Goal: Information Seeking & Learning: Learn about a topic

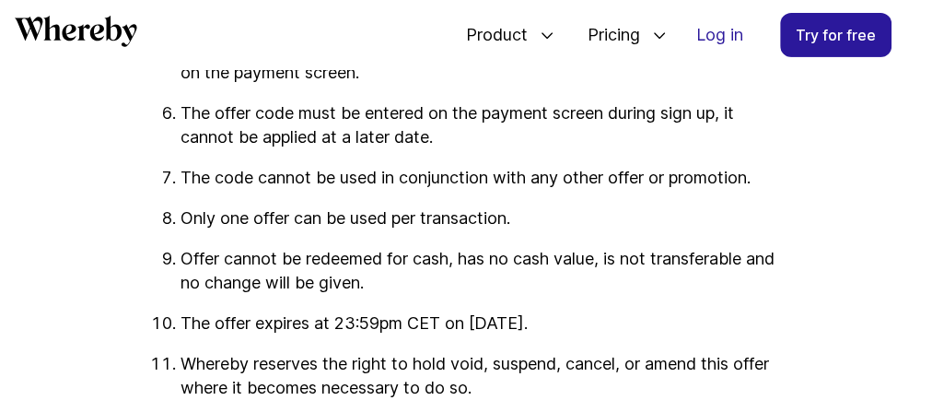
scroll to position [3131, 0]
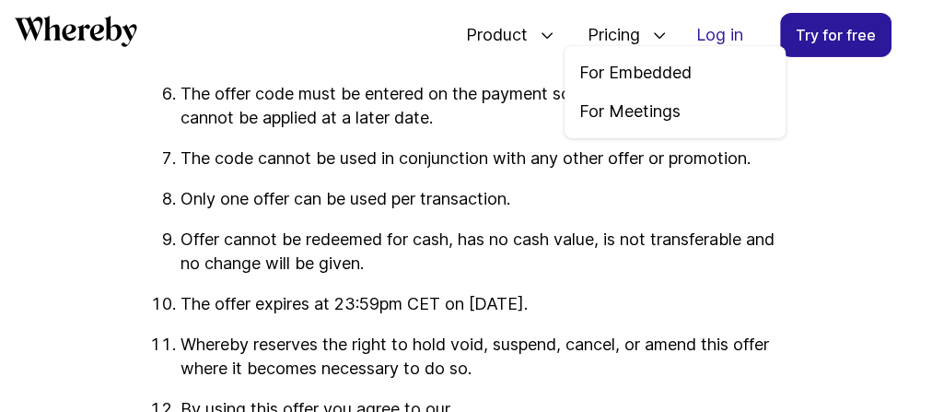
click at [655, 35] on icon at bounding box center [659, 35] width 15 height 15
click at [641, 111] on link "For Meetings" at bounding box center [674, 111] width 191 height 24
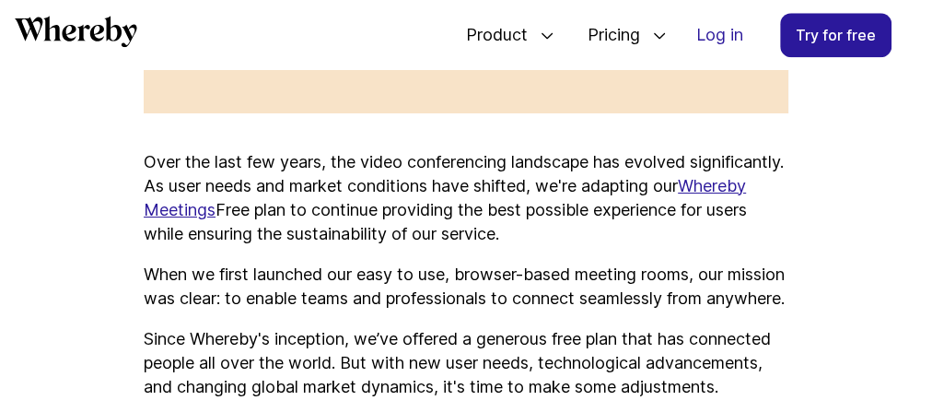
scroll to position [1073, 0]
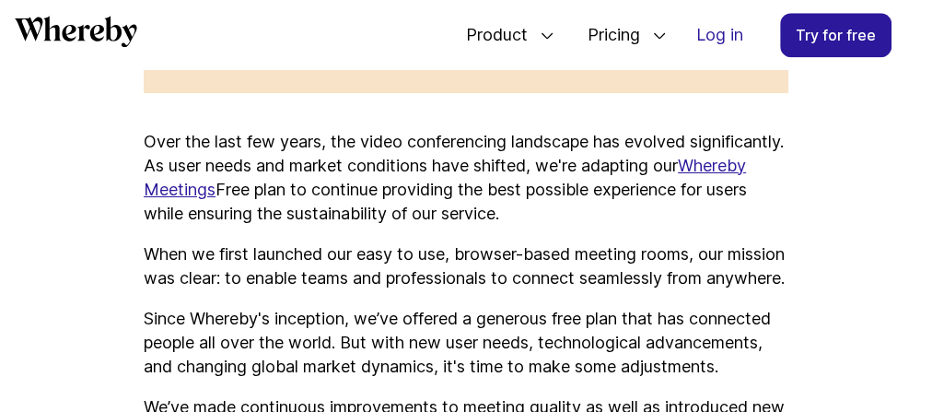
click at [271, 195] on link "Whereby Meetings" at bounding box center [445, 177] width 602 height 43
